Goal: Download file/media

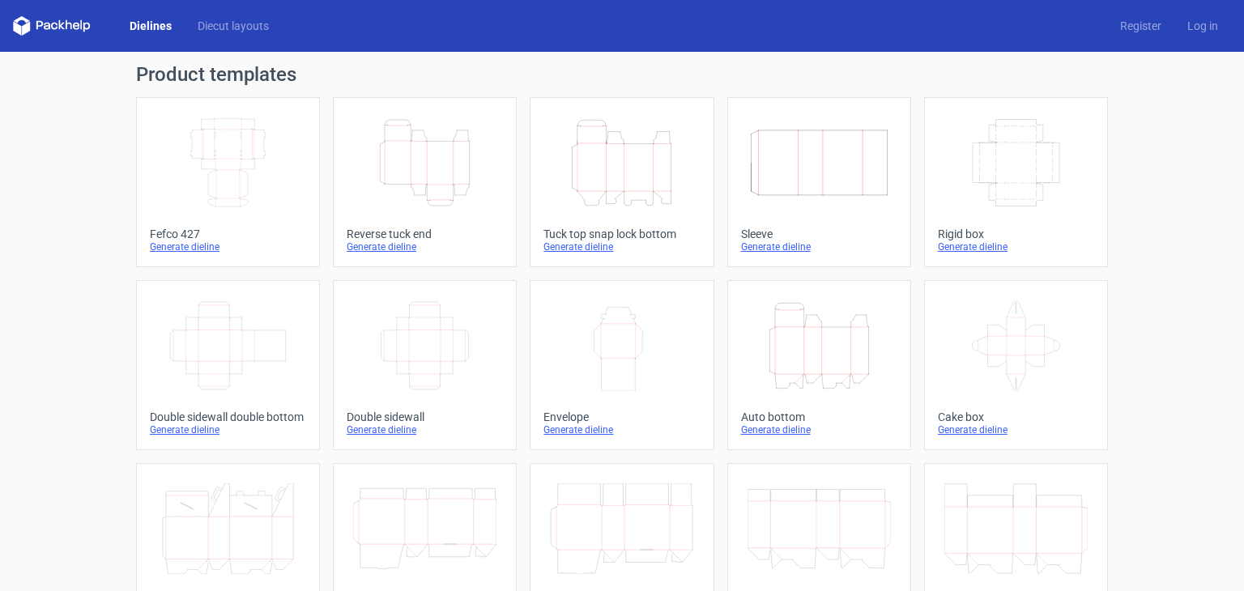
click at [411, 202] on icon "Height Depth Width" at bounding box center [424, 162] width 143 height 91
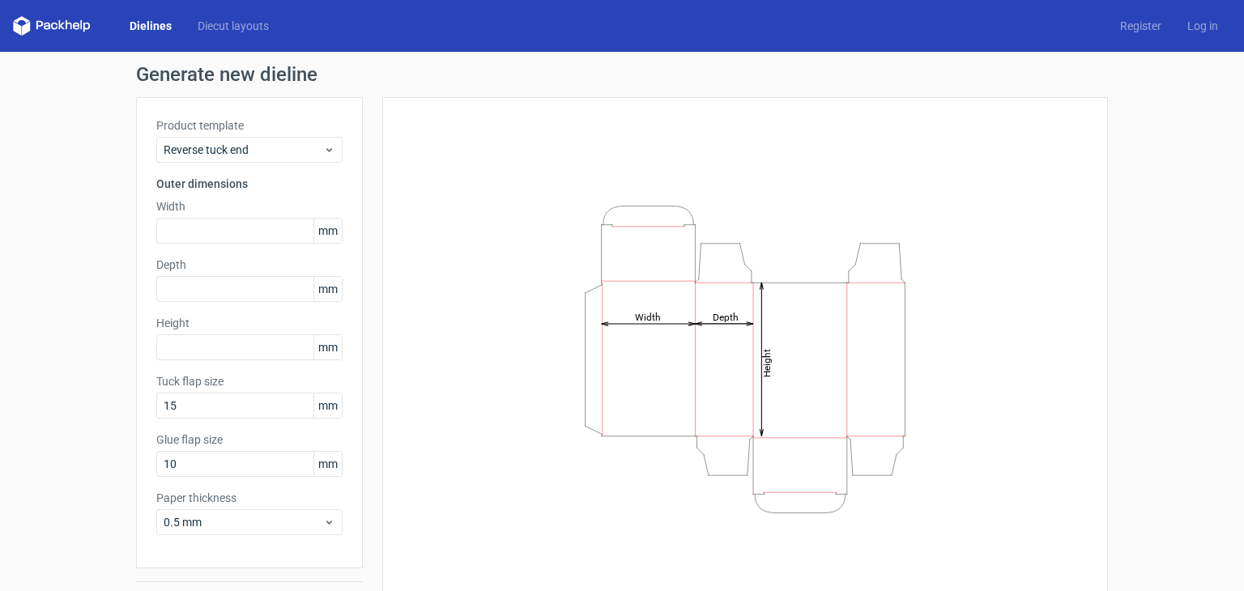
click at [227, 247] on div "Product template Reverse tuck end Outer dimensions Width mm Depth mm Height [PE…" at bounding box center [249, 332] width 227 height 471
click at [226, 229] on input "text" at bounding box center [249, 231] width 186 height 26
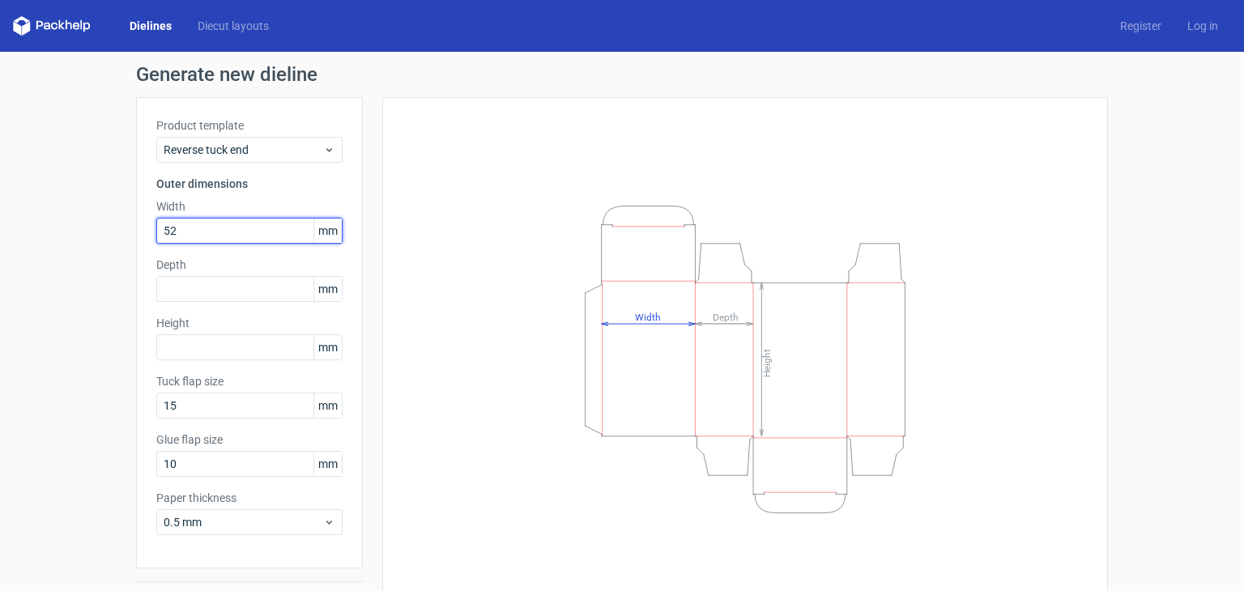
type input "52"
type input "55"
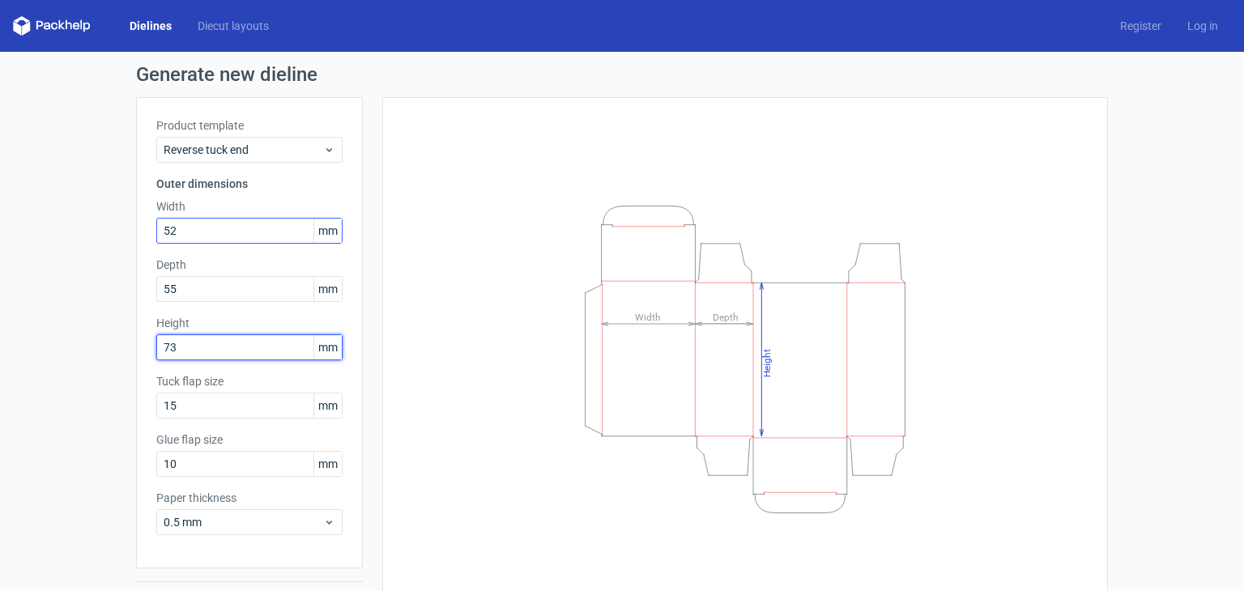
type input "73"
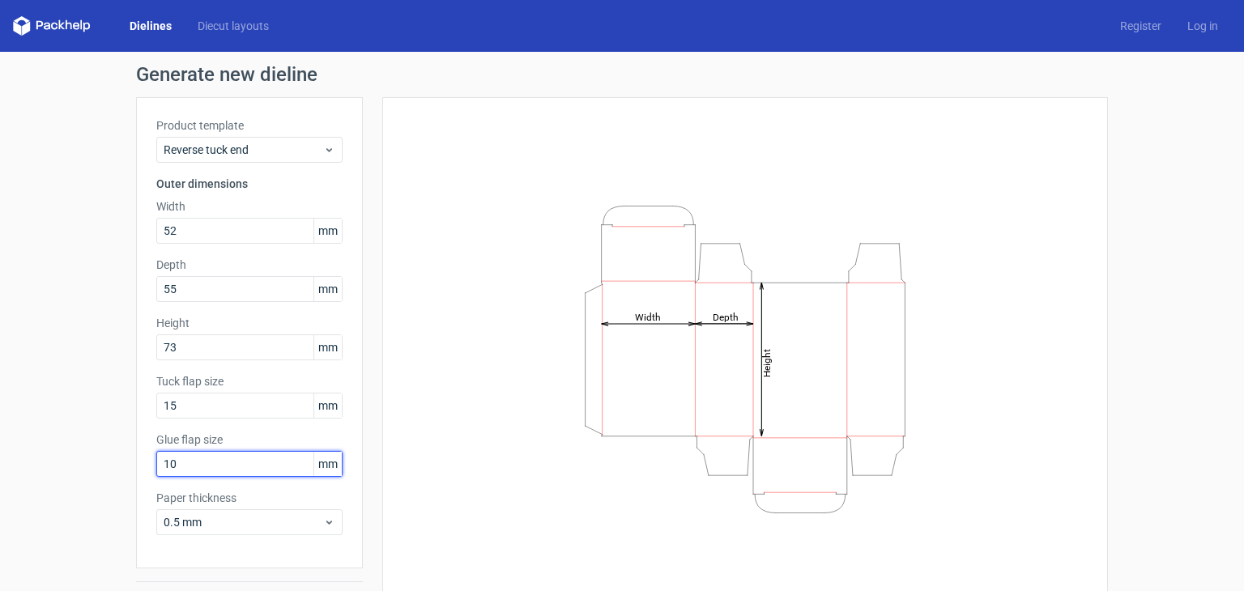
drag, startPoint x: 214, startPoint y: 470, endPoint x: -18, endPoint y: 441, distance: 233.3
click at [0, 441] on html "Dielines Diecut layouts Register Log in Generate new dieline Product template R…" at bounding box center [622, 295] width 1244 height 591
type input "15"
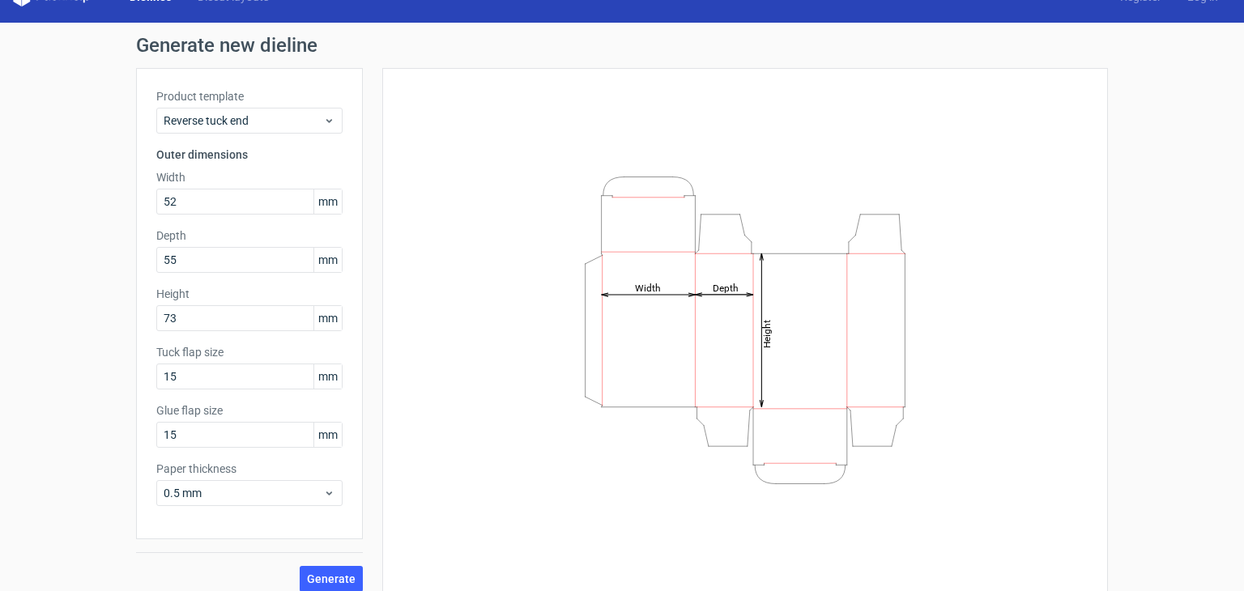
scroll to position [42, 0]
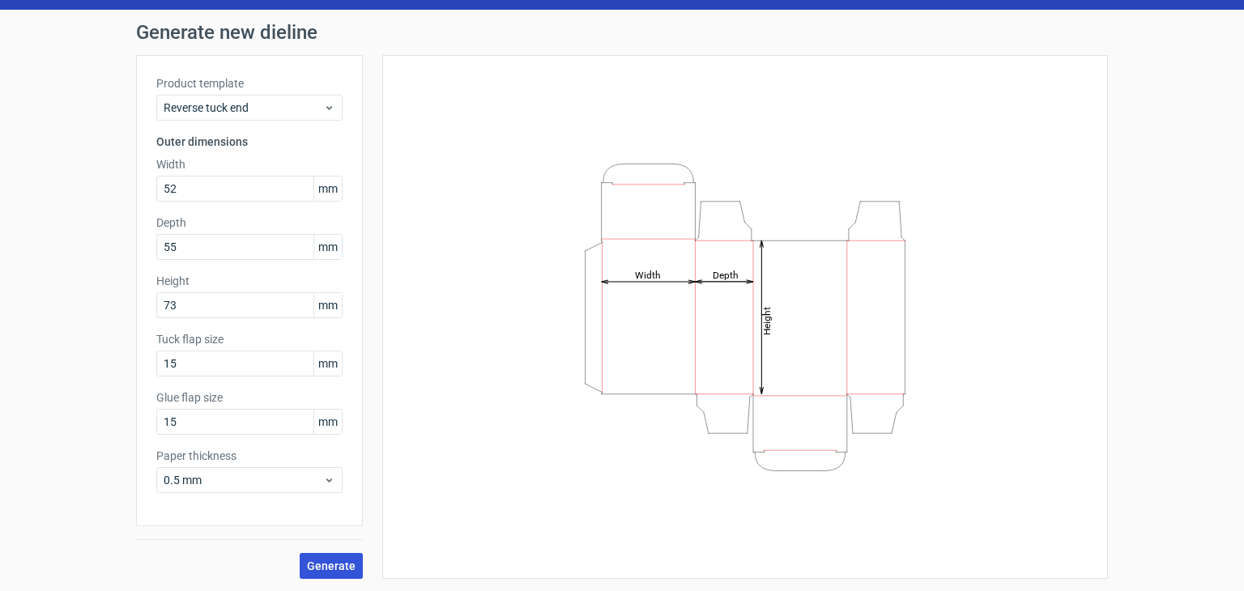
click at [335, 569] on span "Generate" at bounding box center [331, 565] width 49 height 11
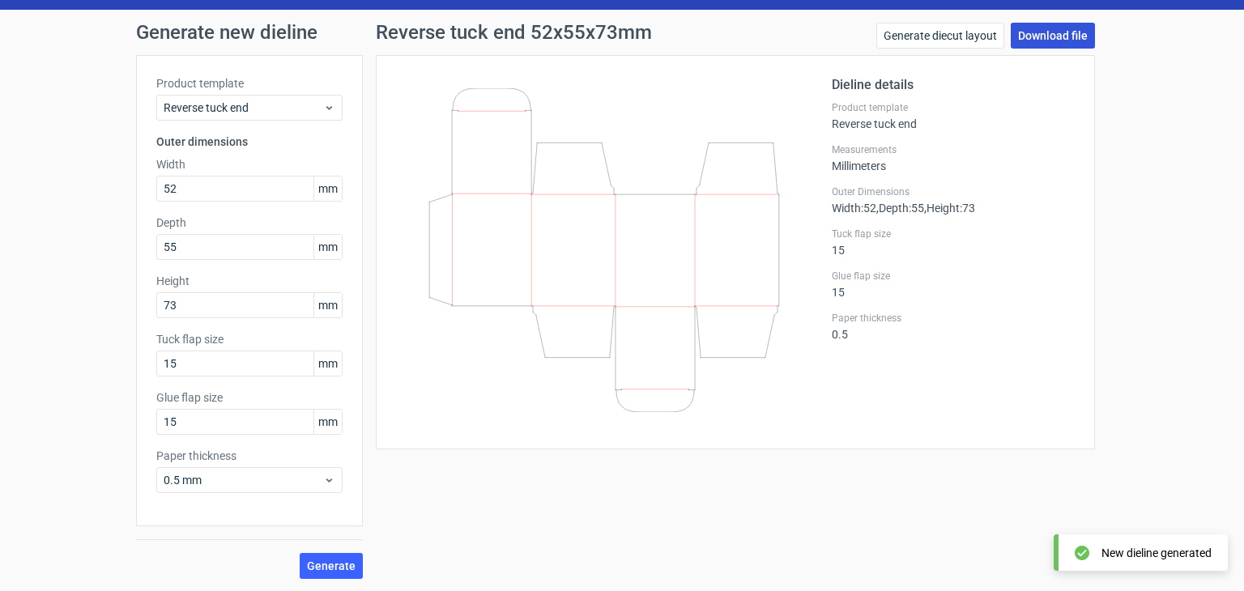
click at [1051, 43] on link "Download file" at bounding box center [1053, 36] width 84 height 26
